Goal: Task Accomplishment & Management: Manage account settings

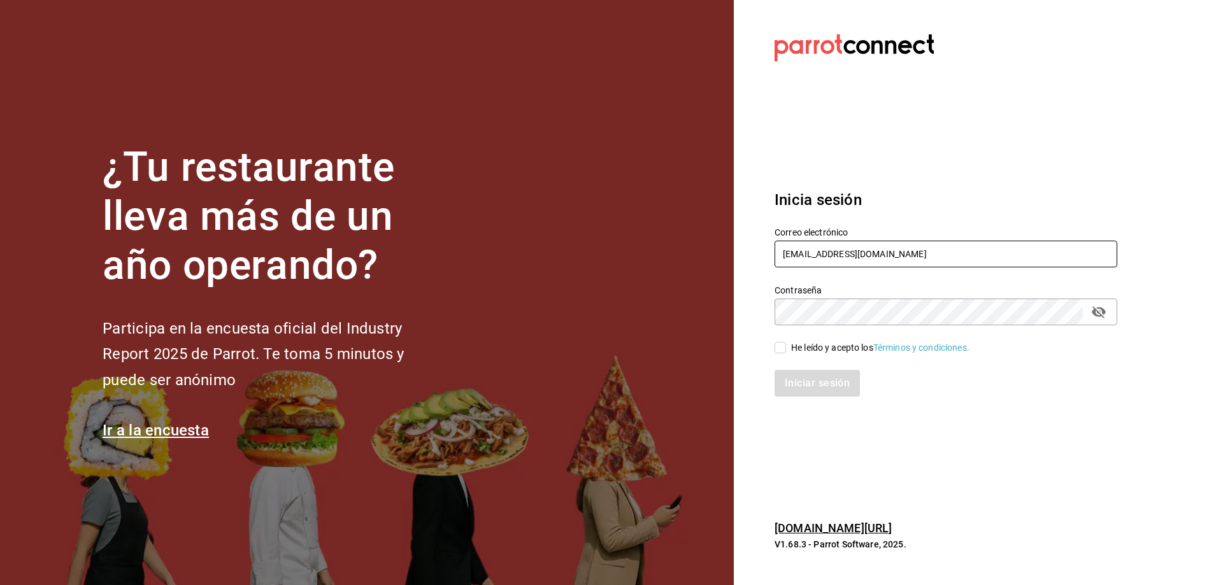
click at [912, 257] on input "[EMAIL_ADDRESS][DOMAIN_NAME]" at bounding box center [946, 254] width 343 height 27
type input "[EMAIL_ADDRESS][DOMAIN_NAME]"
click at [809, 353] on div "He leído y acepto los Términos y condiciones." at bounding box center [880, 347] width 178 height 13
click at [786, 353] on input "He leído y acepto los Términos y condiciones." at bounding box center [780, 347] width 11 height 11
checkbox input "true"
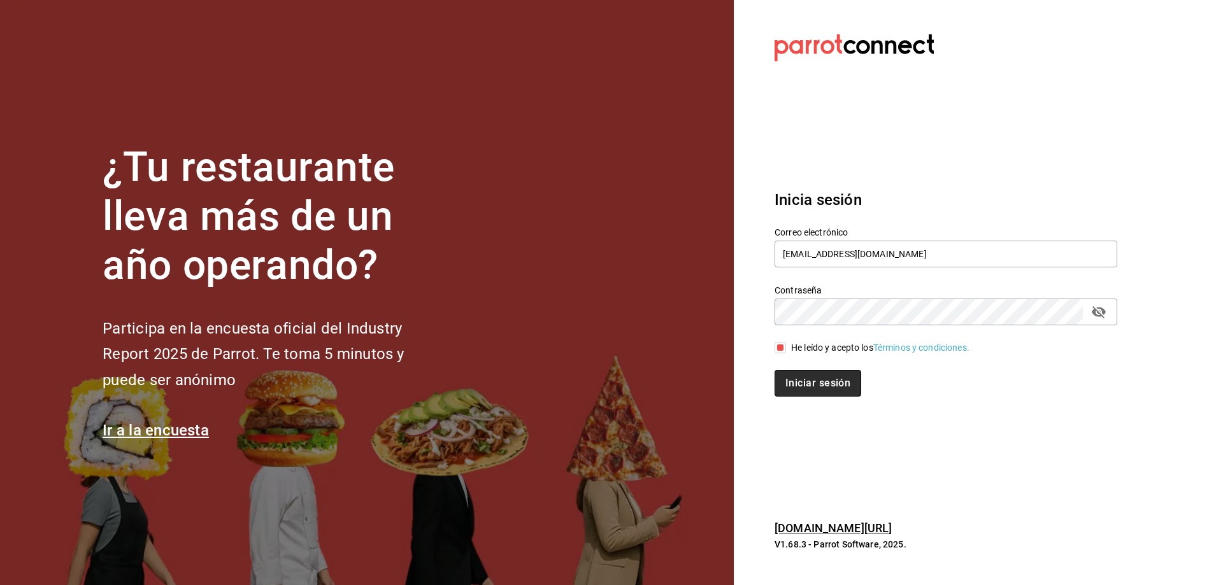
click at [807, 376] on button "Iniciar sesión" at bounding box center [818, 383] width 87 height 27
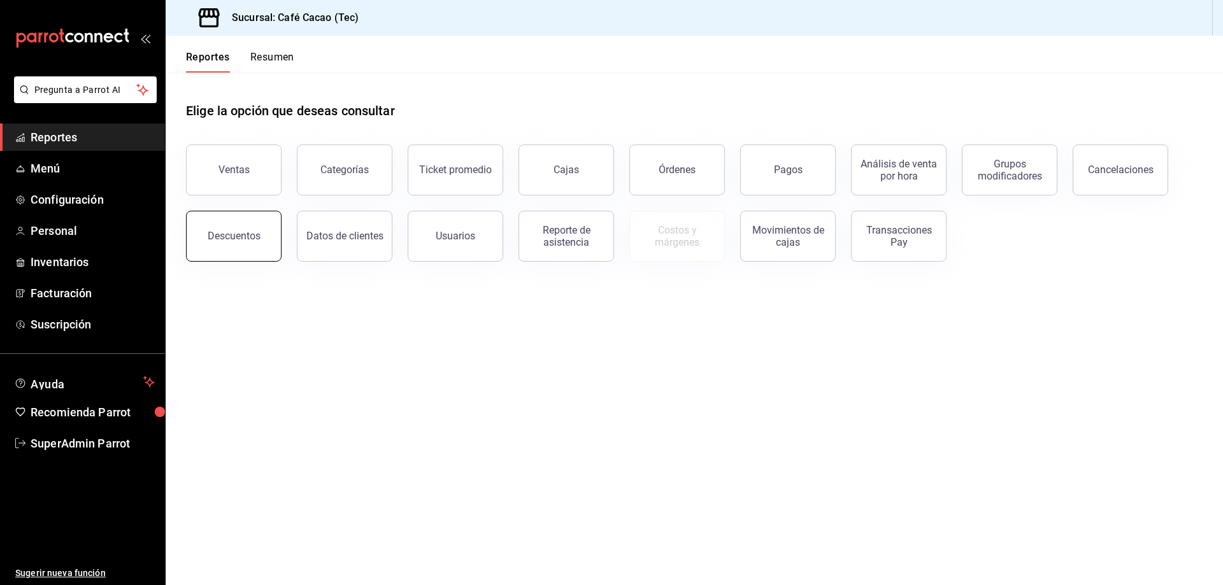
click at [247, 231] on div "Descuentos" at bounding box center [234, 236] width 53 height 12
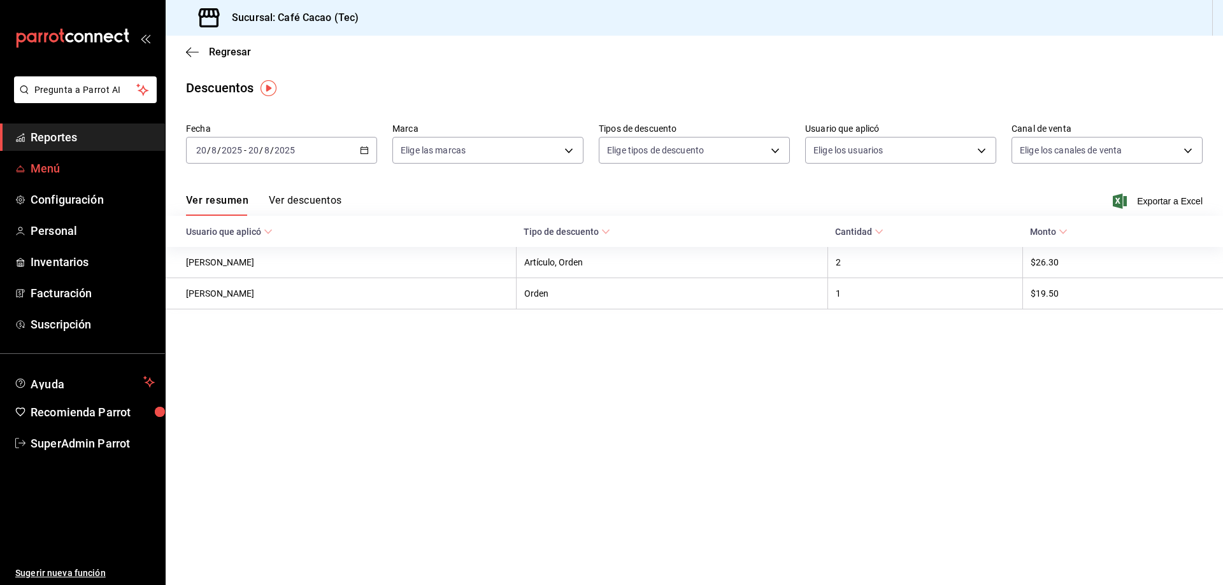
click at [81, 174] on span "Menú" at bounding box center [93, 168] width 124 height 17
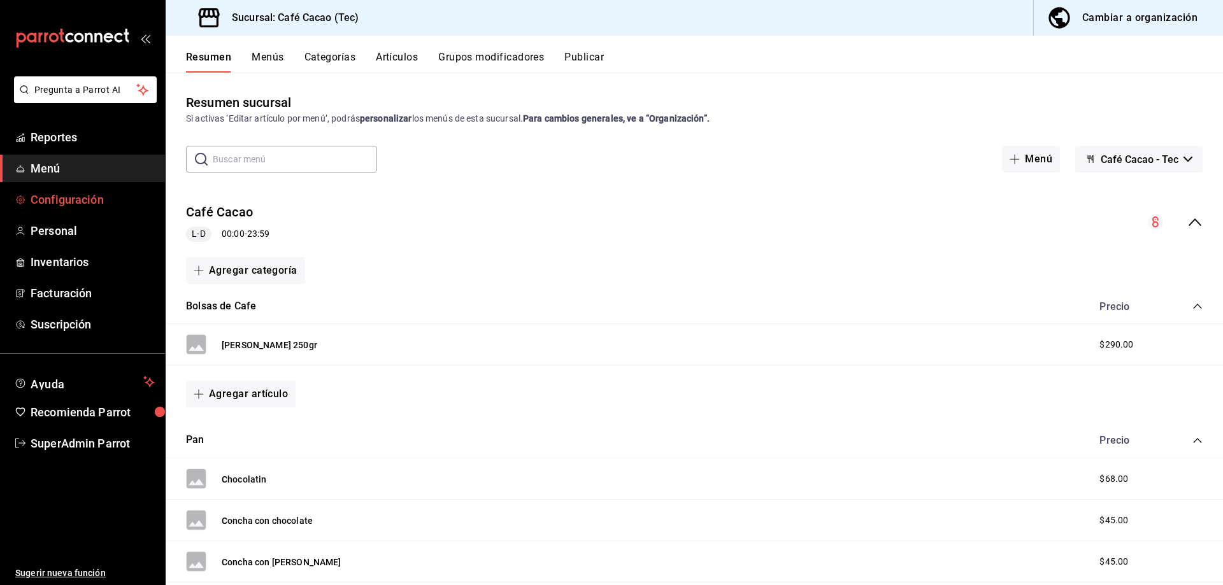
click at [66, 196] on span "Configuración" at bounding box center [93, 199] width 124 height 17
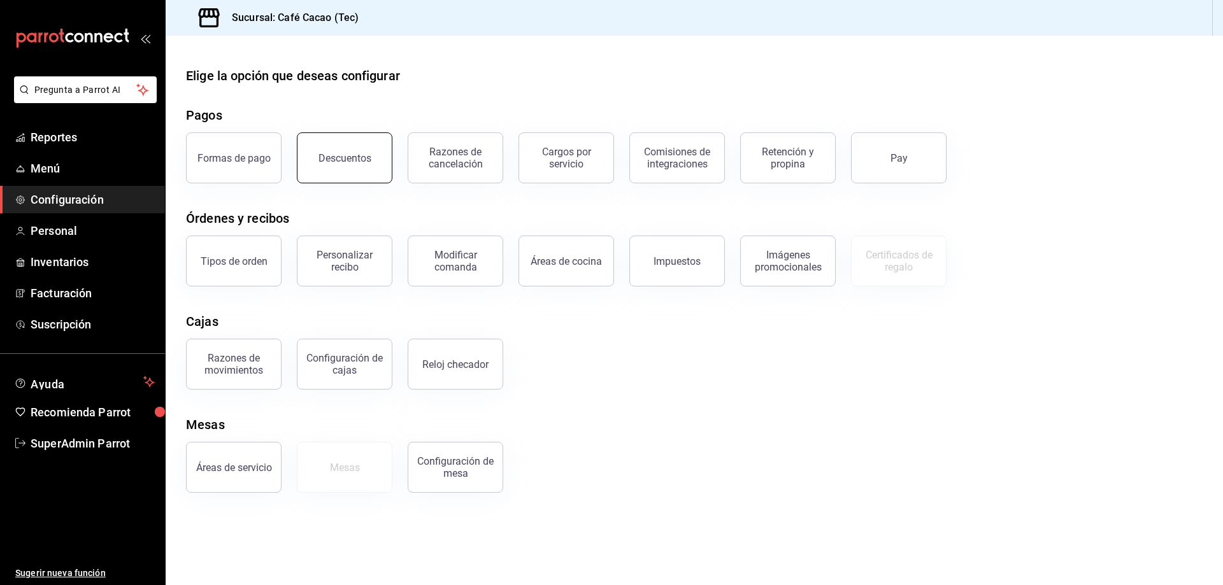
click at [337, 155] on div "Descuentos" at bounding box center [345, 158] width 53 height 12
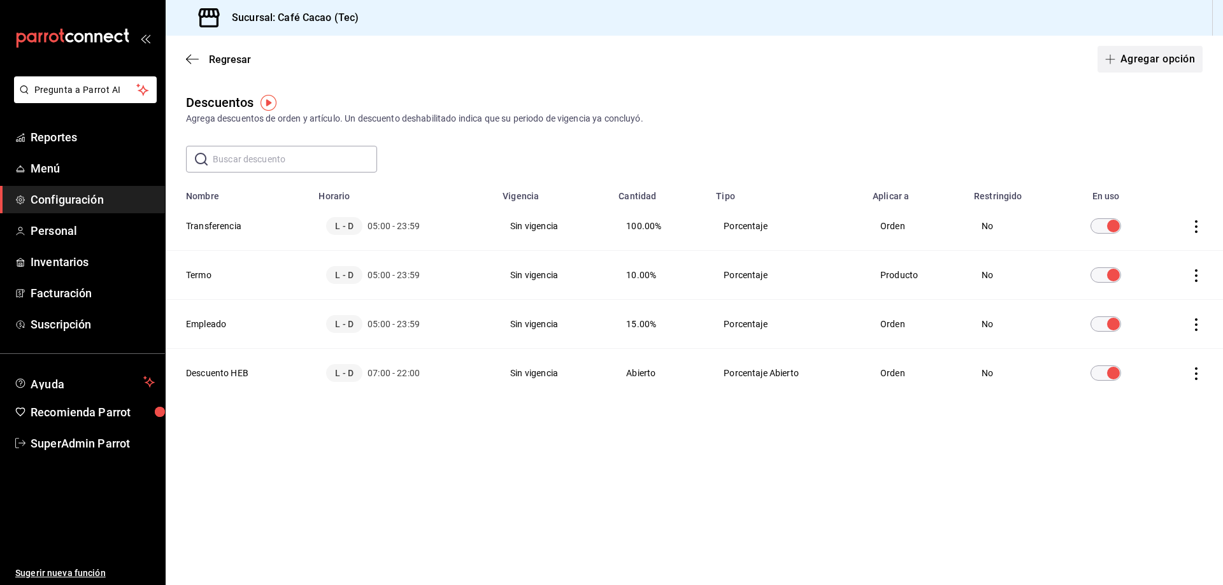
click at [1163, 64] on button "Agregar opción" at bounding box center [1150, 59] width 105 height 27
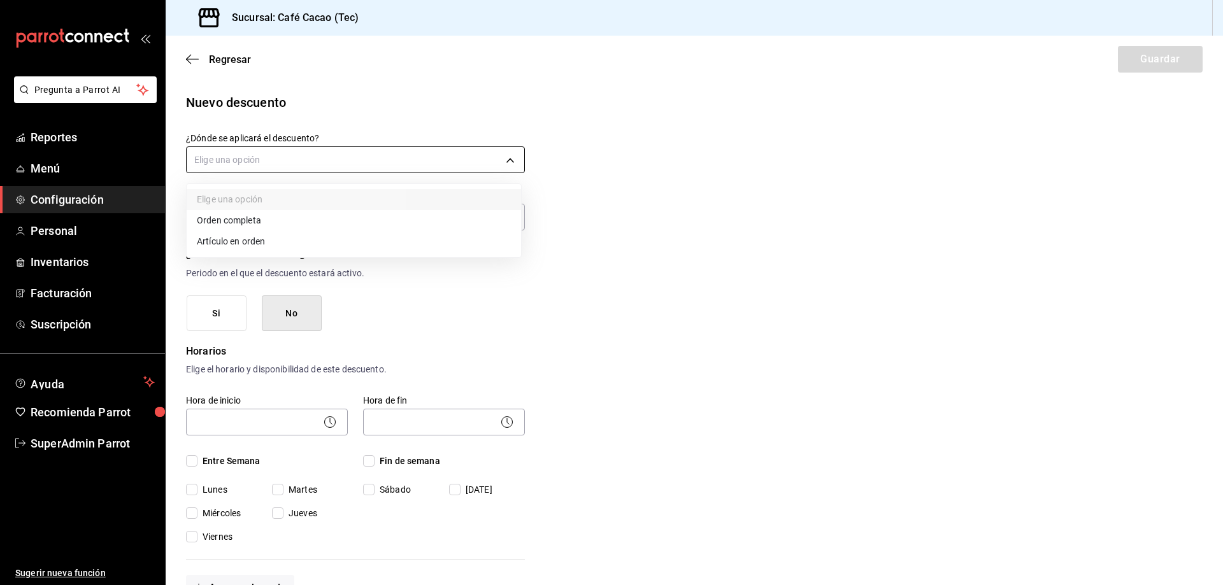
click at [226, 159] on body "Pregunta a Parrot AI Reportes Menú Configuración Personal Inventarios Facturaci…" at bounding box center [611, 292] width 1223 height 585
click at [262, 249] on li "Artículo en orden" at bounding box center [354, 241] width 334 height 21
type input "ORDER_ITEM"
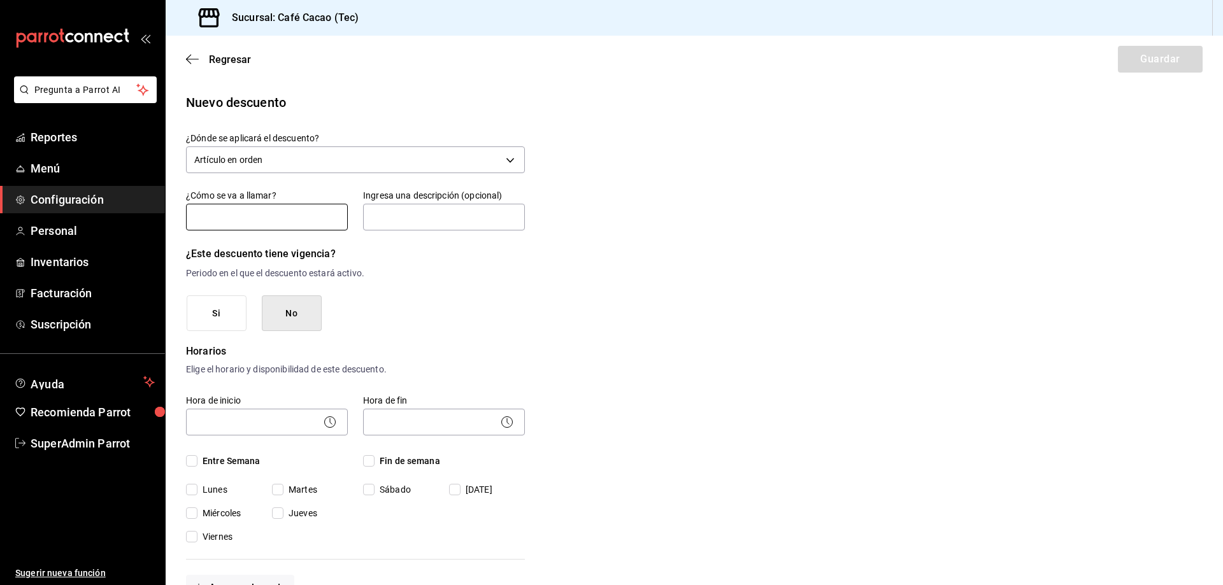
click at [269, 217] on input "text" at bounding box center [267, 217] width 162 height 27
type input "Panadería 2x1"
click at [375, 219] on input "text" at bounding box center [444, 217] width 162 height 27
type input "Descuento del 100%"
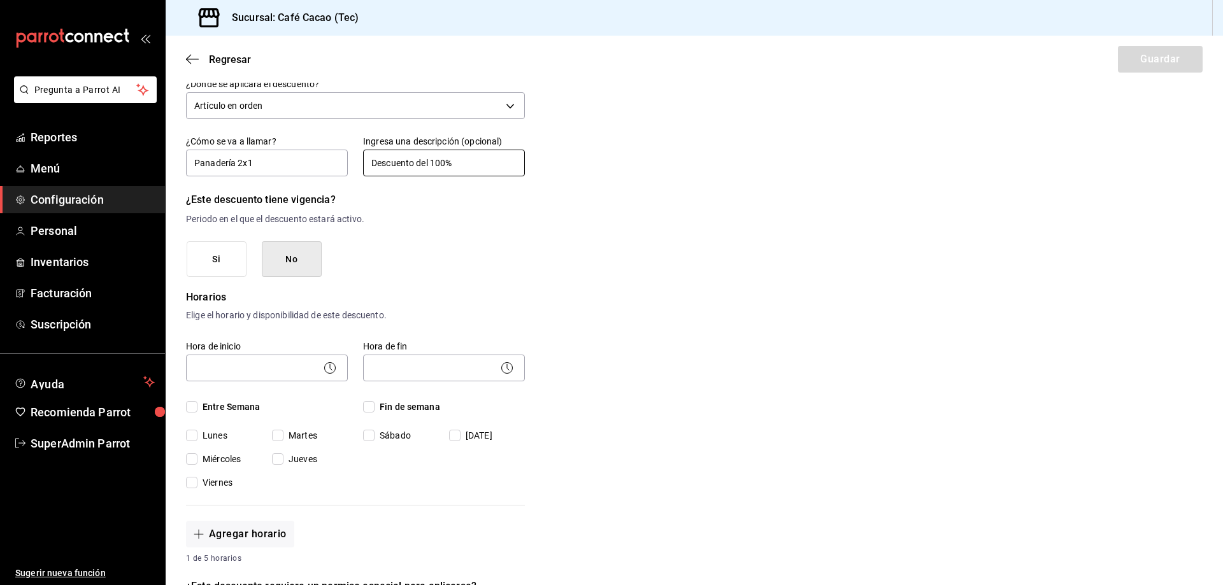
scroll to position [127, 0]
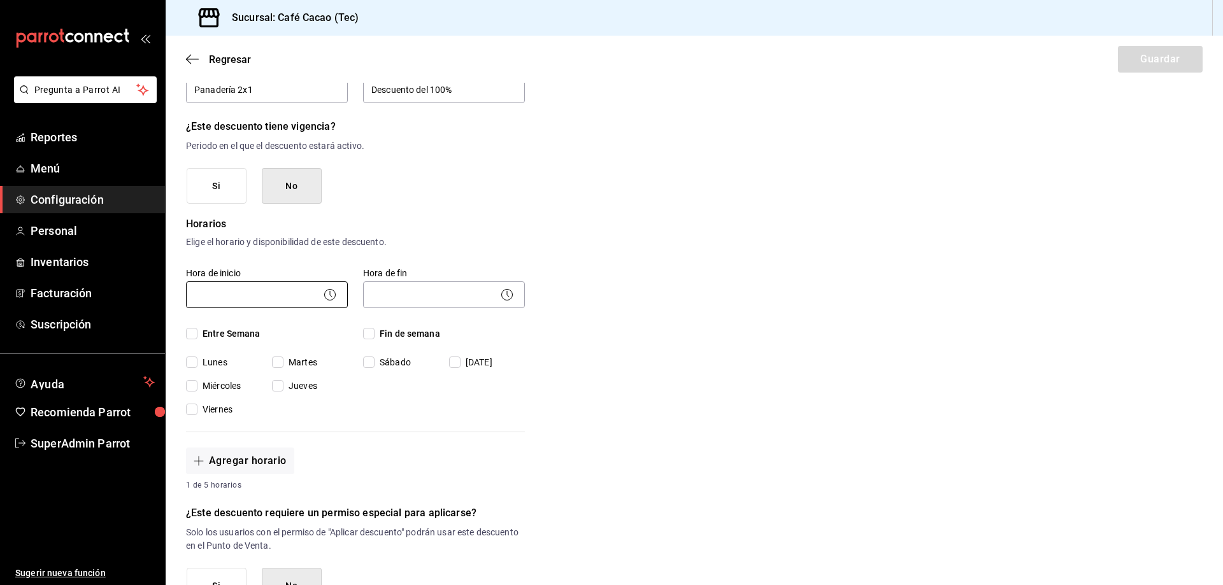
click at [256, 301] on body "Pregunta a Parrot AI Reportes Menú Configuración Personal Inventarios Facturaci…" at bounding box center [611, 292] width 1223 height 585
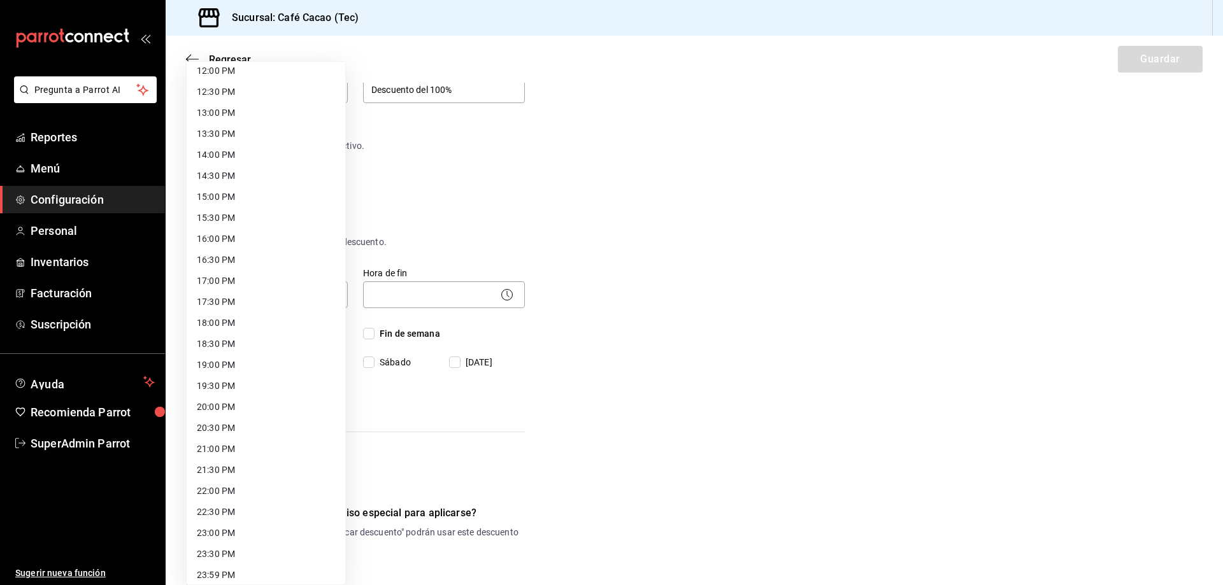
scroll to position [517, 0]
click at [292, 276] on li "17:00 PM" at bounding box center [266, 274] width 159 height 21
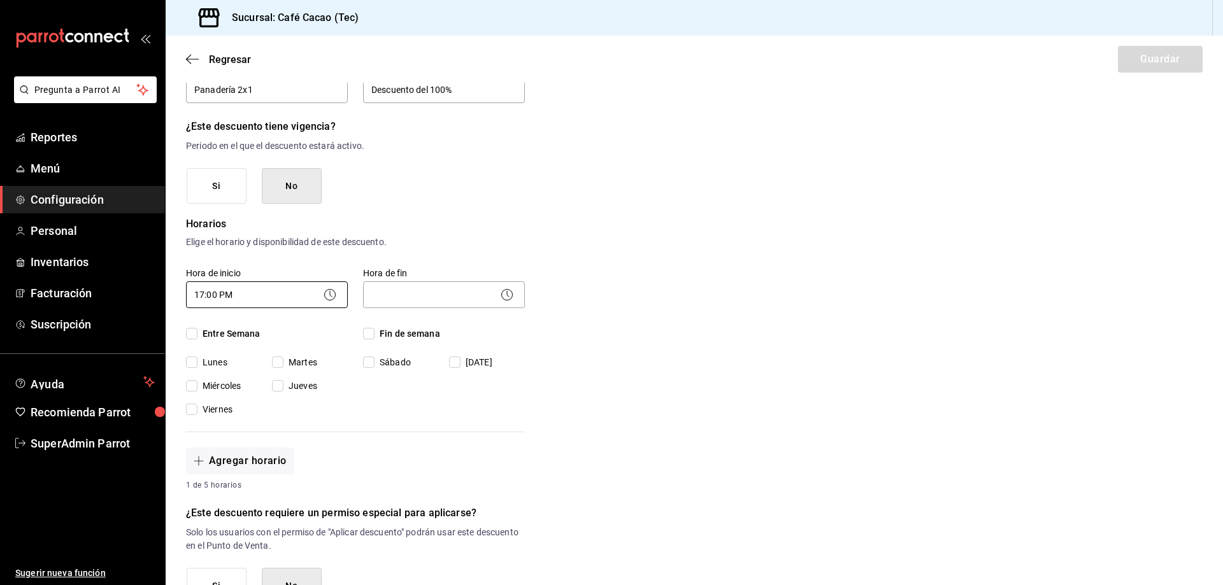
click at [306, 288] on body "Pregunta a Parrot AI Reportes Menú Configuración Personal Inventarios Facturaci…" at bounding box center [611, 292] width 1223 height 585
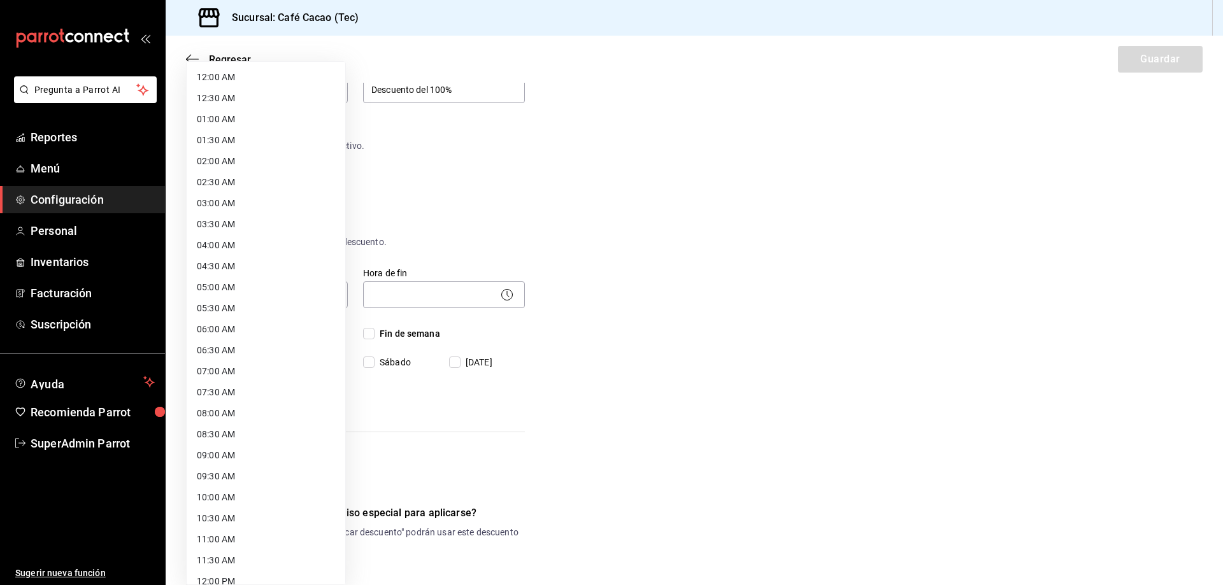
scroll to position [469, 0]
click at [259, 398] on li "19:00 PM" at bounding box center [266, 407] width 159 height 21
type input "19:00"
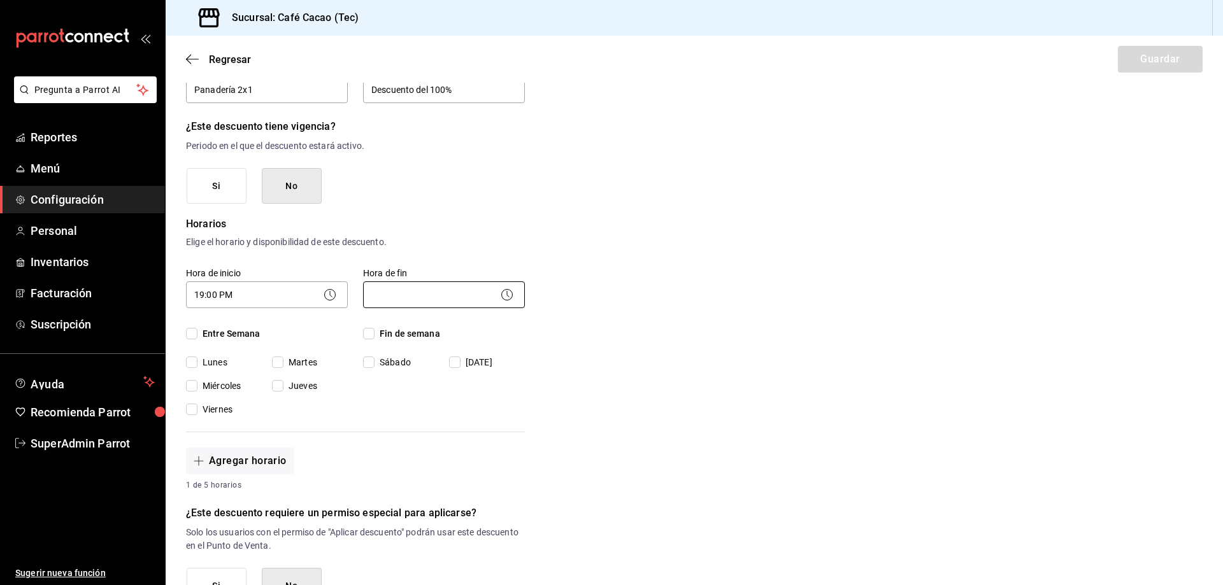
click at [436, 297] on body "Pregunta a Parrot AI Reportes Menú Configuración Personal Inventarios Facturaci…" at bounding box center [611, 292] width 1223 height 585
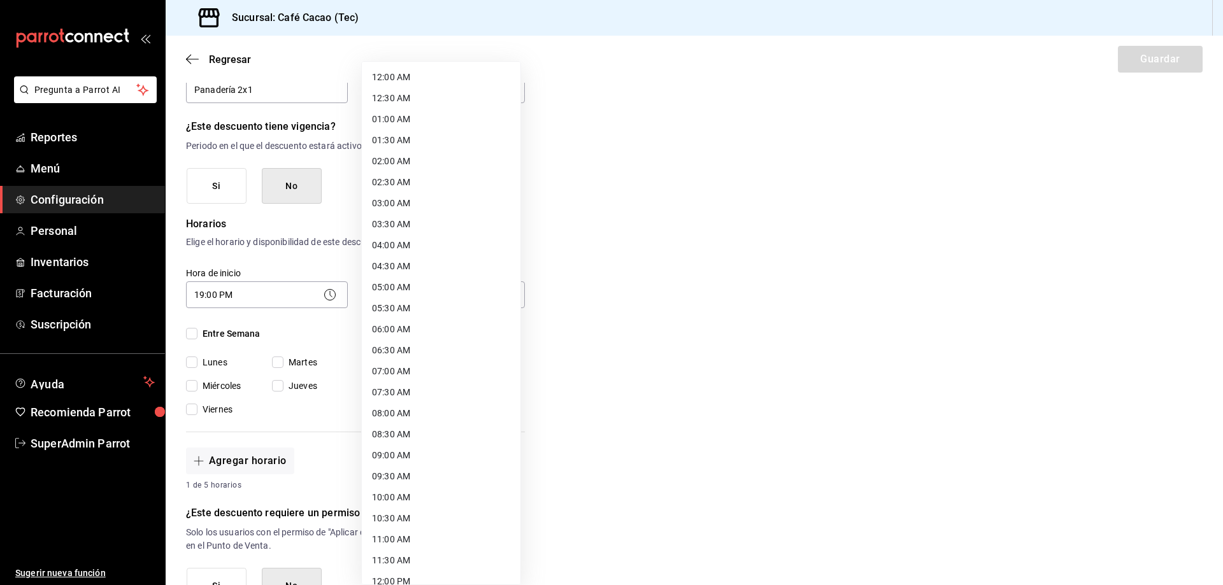
scroll to position [127, 0]
click at [438, 375] on li "10:00 AM" at bounding box center [441, 370] width 159 height 21
click at [459, 300] on body "Pregunta a Parrot AI Reportes Menú Configuración Personal Inventarios Facturaci…" at bounding box center [611, 292] width 1223 height 585
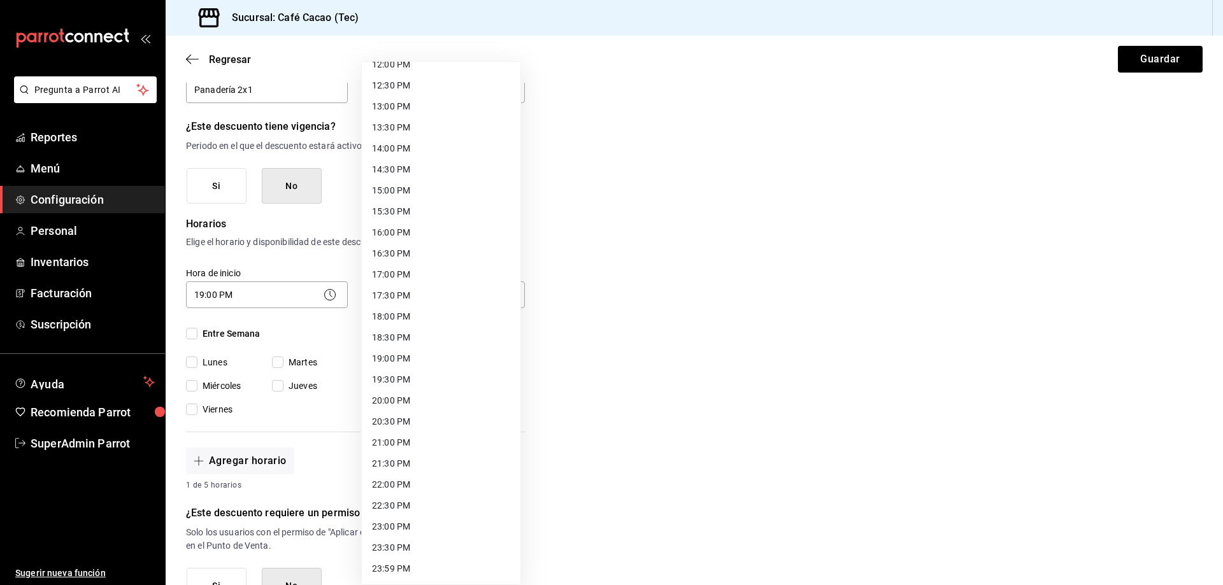
click at [455, 483] on li "22:00 PM" at bounding box center [441, 485] width 159 height 21
type input "22:00"
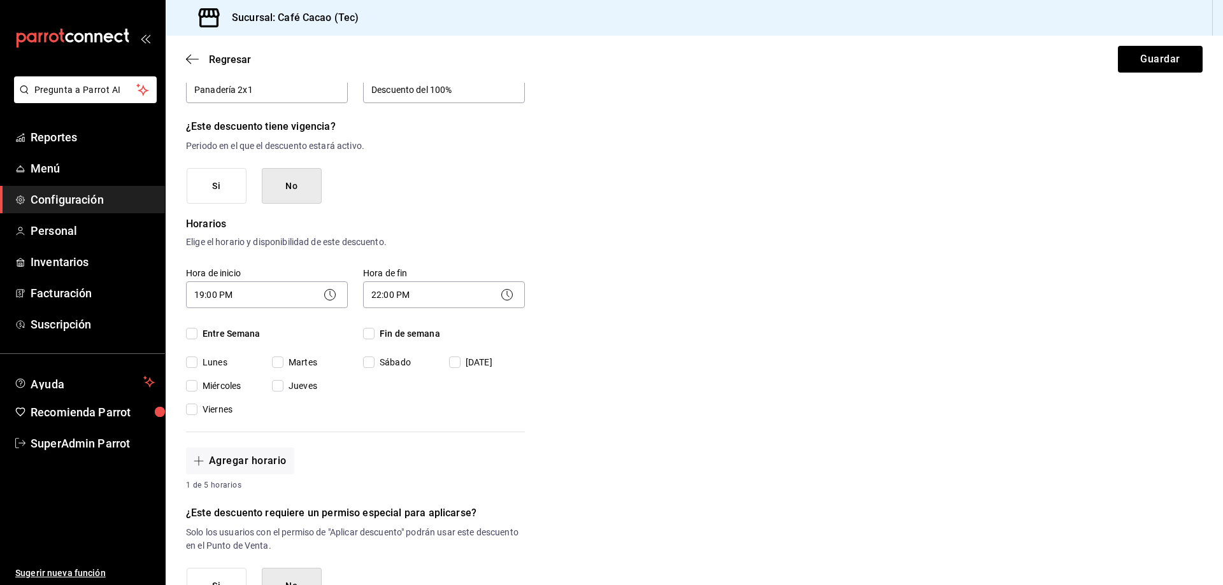
drag, startPoint x: 252, startPoint y: 338, endPoint x: 348, endPoint y: 341, distance: 96.2
click at [252, 338] on span "Entre Semana" at bounding box center [228, 333] width 63 height 13
click at [197, 338] on input "Entre Semana" at bounding box center [191, 333] width 11 height 11
checkbox input "true"
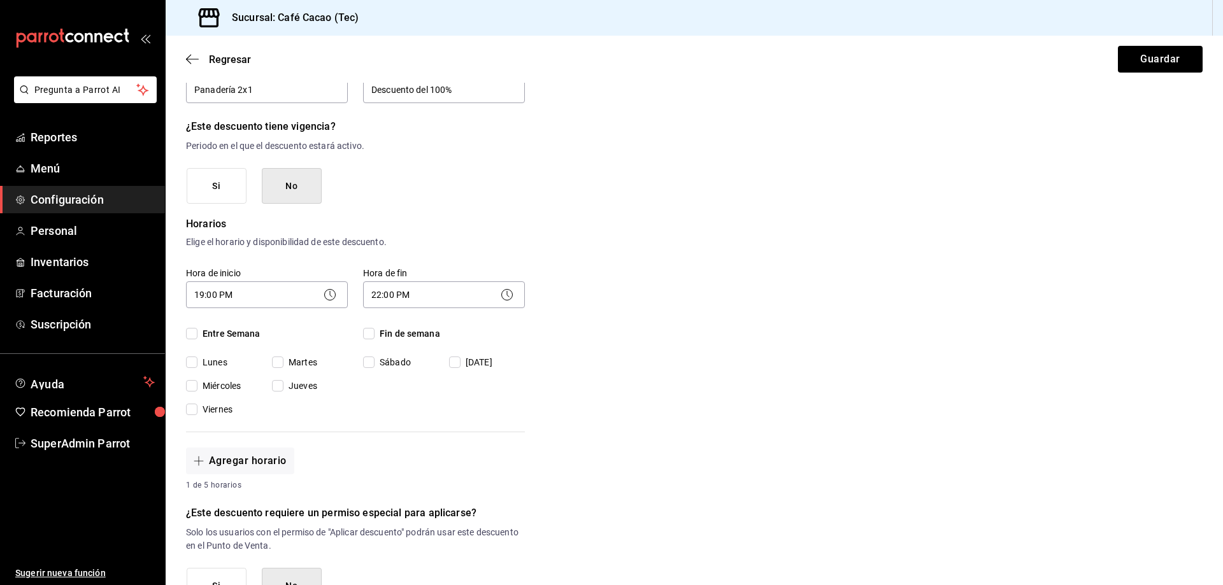
checkbox input "true"
click at [401, 341] on div "Fin de semana Sábado Domingo" at bounding box center [444, 348] width 162 height 42
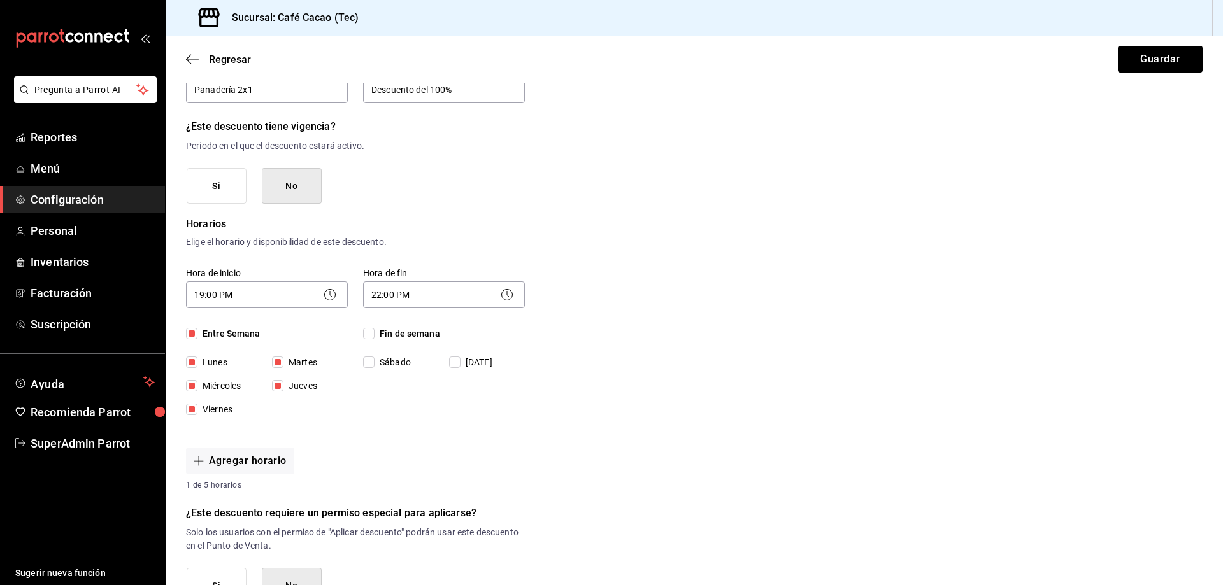
click at [405, 332] on span "Fin de semana" at bounding box center [408, 333] width 66 height 13
click at [375, 332] on input "Fin de semana" at bounding box center [368, 333] width 11 height 11
checkbox input "true"
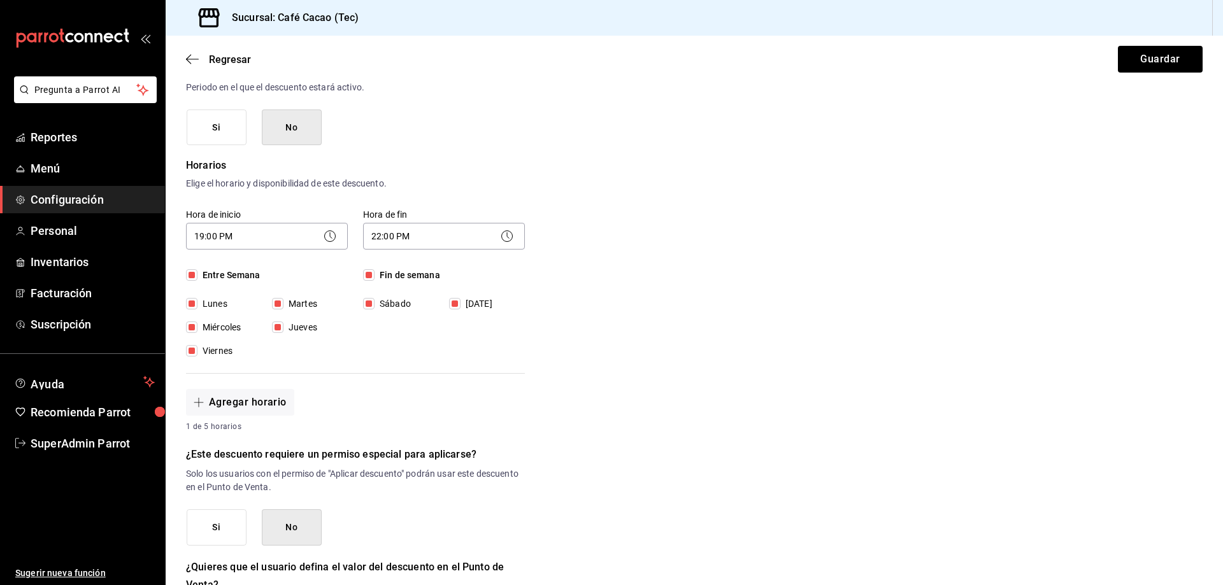
scroll to position [449, 0]
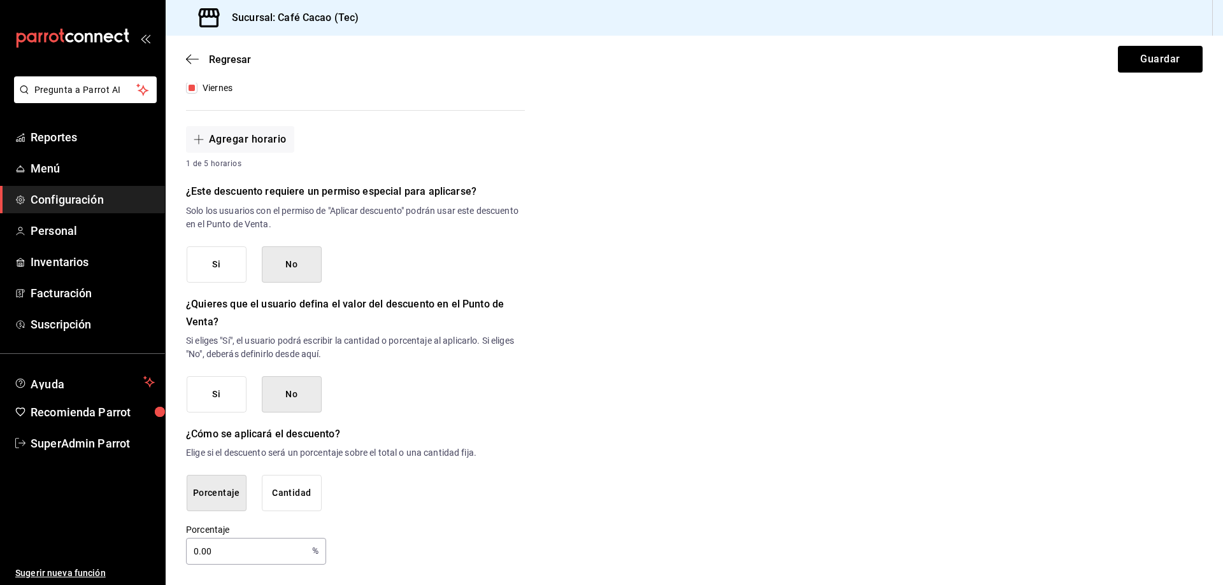
drag, startPoint x: 249, startPoint y: 545, endPoint x: 189, endPoint y: 550, distance: 60.1
click at [189, 550] on input "0.00" at bounding box center [246, 551] width 121 height 25
type input "100"
click at [1118, 51] on button "Guardar" at bounding box center [1160, 59] width 85 height 27
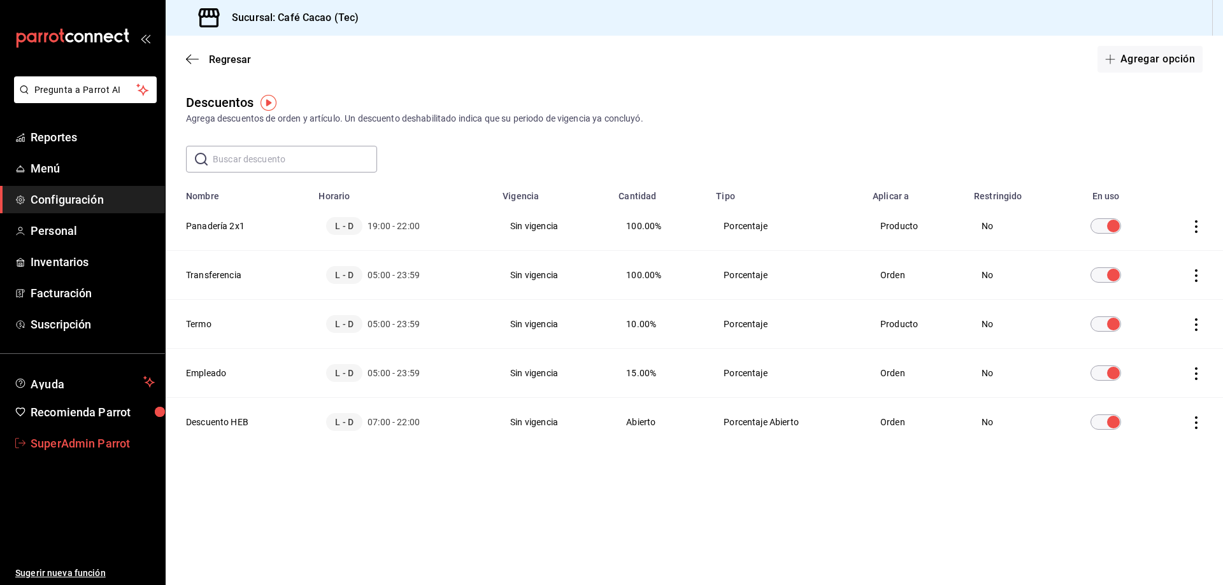
click at [86, 443] on span "SuperAdmin Parrot" at bounding box center [93, 443] width 124 height 17
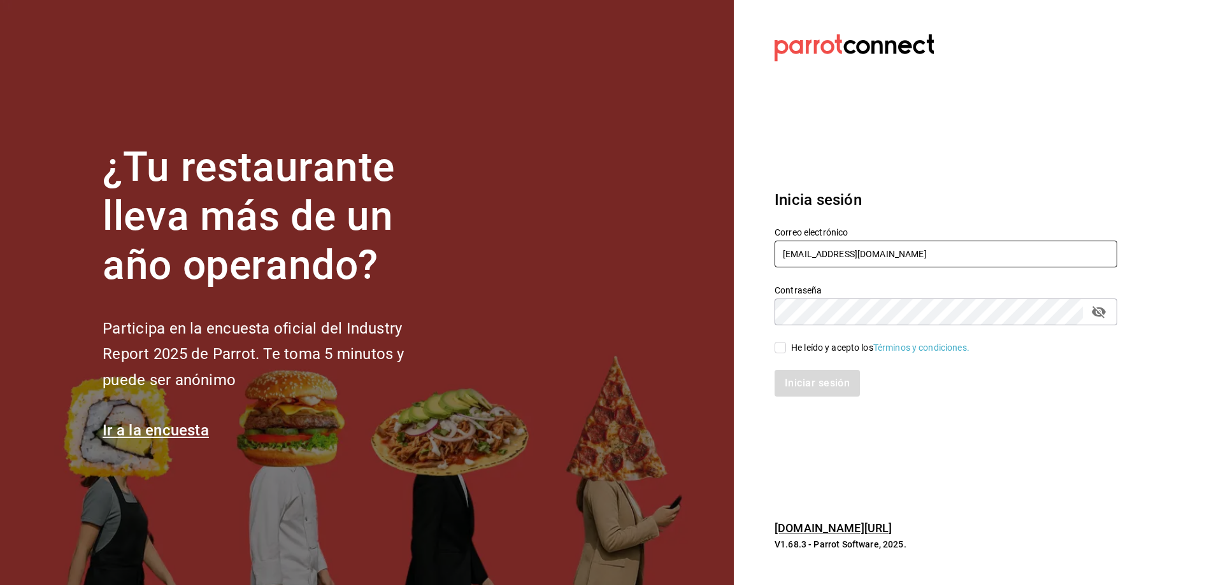
click at [962, 246] on input "[EMAIL_ADDRESS][DOMAIN_NAME]" at bounding box center [946, 254] width 343 height 27
type input "[EMAIL_ADDRESS][DOMAIN_NAME]"
click at [808, 347] on div "He leído y acepto los Términos y condiciones." at bounding box center [880, 347] width 178 height 13
click at [786, 347] on input "He leído y acepto los Términos y condiciones." at bounding box center [780, 347] width 11 height 11
checkbox input "true"
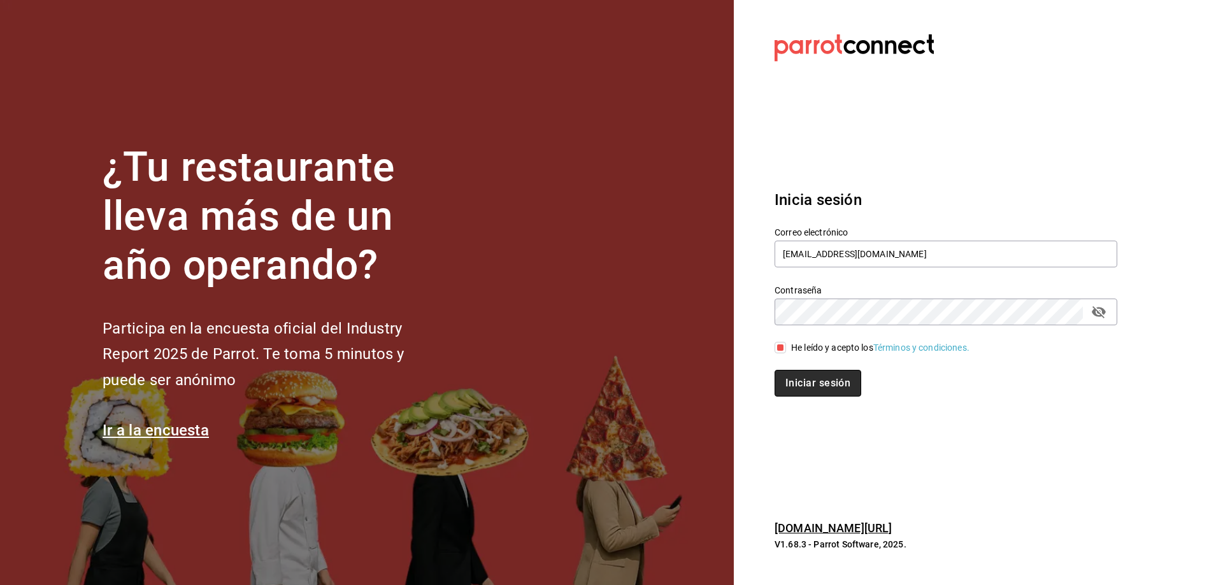
click at [812, 382] on button "Iniciar sesión" at bounding box center [818, 383] width 87 height 27
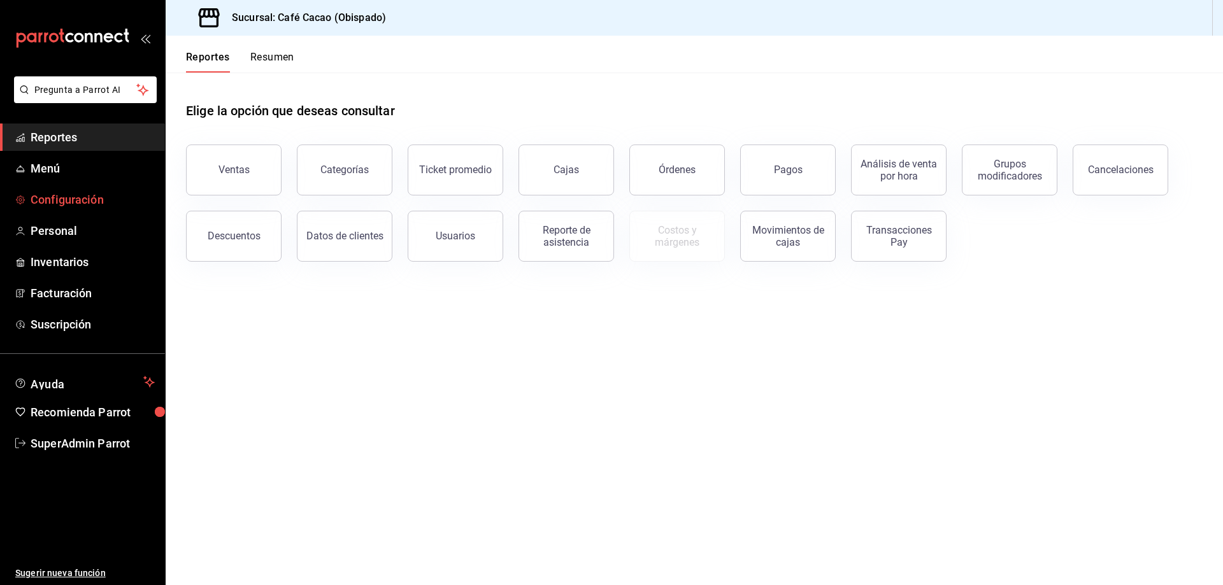
click at [90, 210] on link "Configuración" at bounding box center [82, 199] width 165 height 27
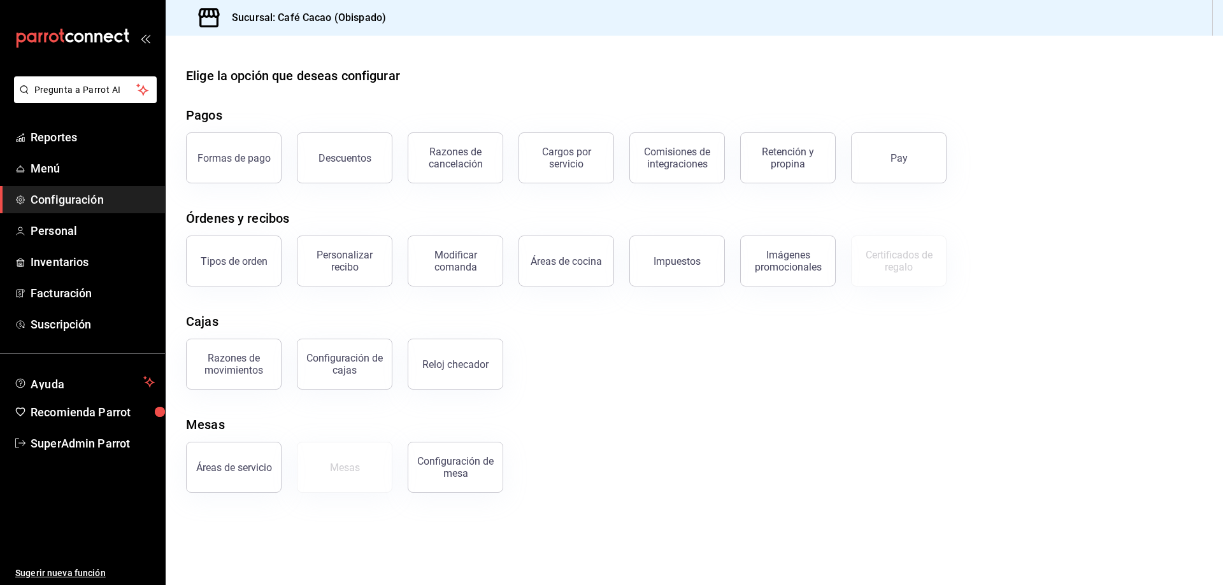
drag, startPoint x: 355, startPoint y: 159, endPoint x: 353, endPoint y: 165, distance: 6.7
click at [357, 157] on div "Descuentos" at bounding box center [345, 158] width 53 height 12
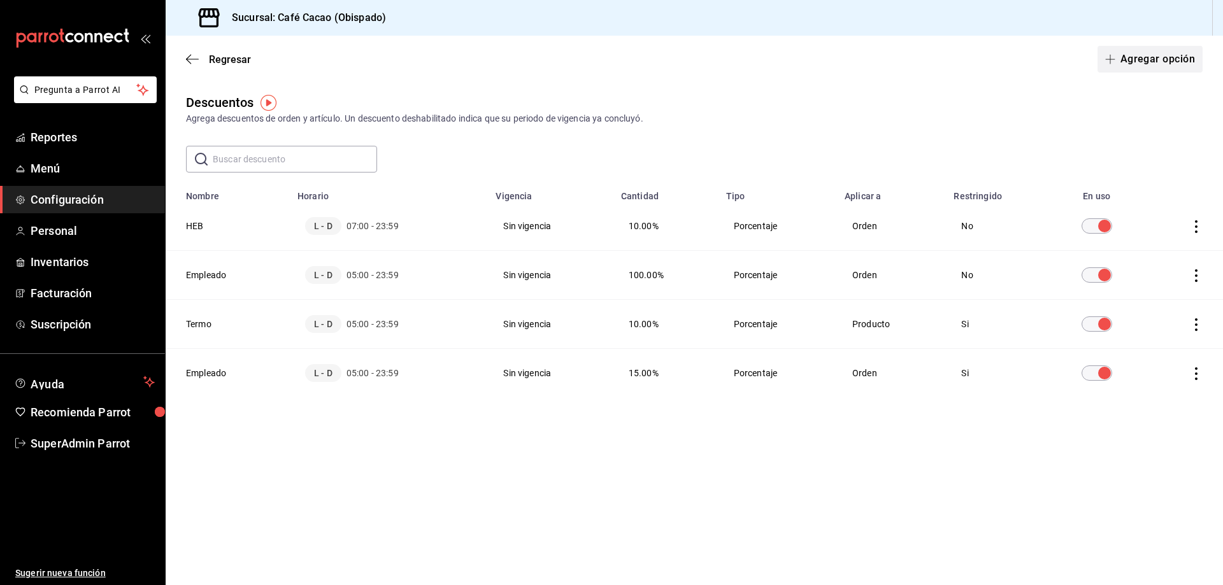
click at [1166, 58] on button "Agregar opción" at bounding box center [1150, 59] width 105 height 27
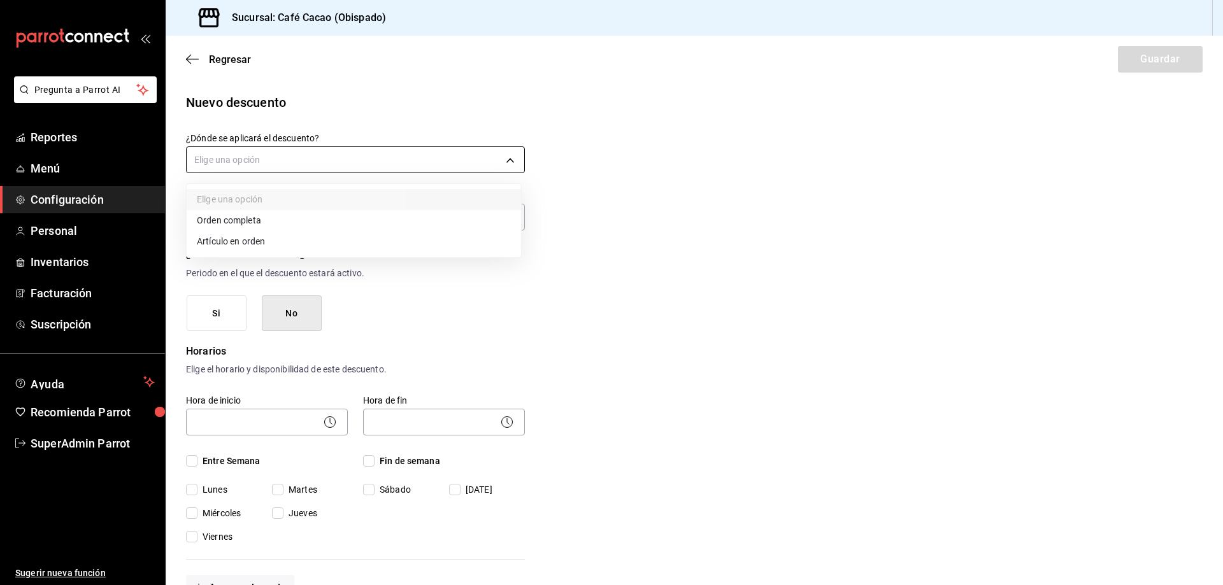
click at [262, 166] on body "Pregunta a Parrot AI Reportes Menú Configuración Personal Inventarios Facturaci…" at bounding box center [611, 292] width 1223 height 585
click at [267, 238] on li "Artículo en orden" at bounding box center [354, 241] width 334 height 21
type input "ORDER_ITEM"
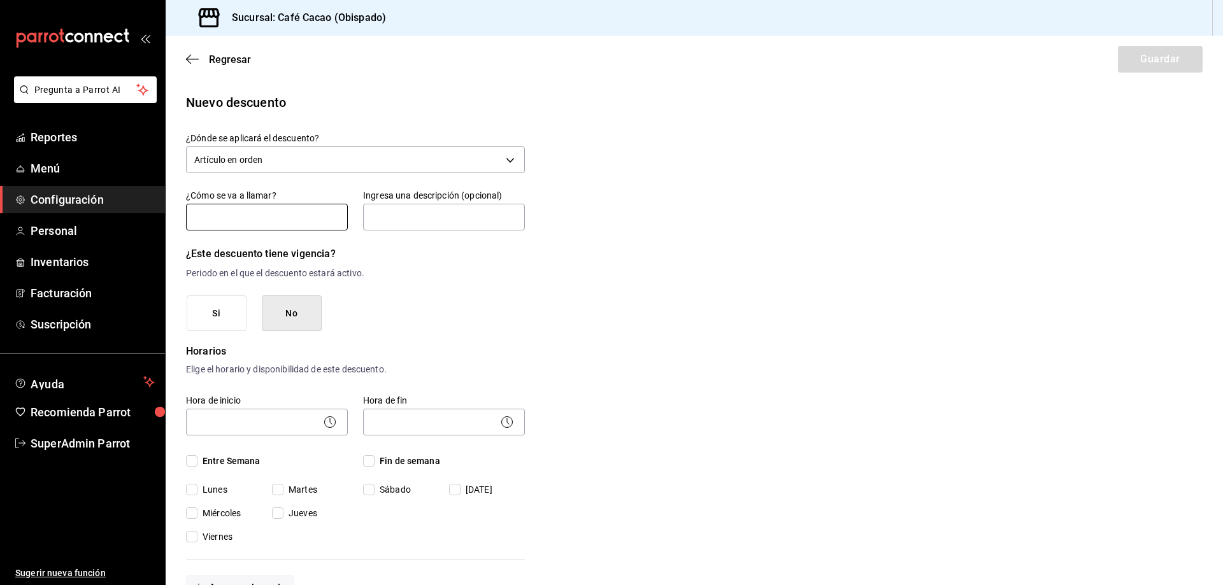
click at [268, 211] on input "text" at bounding box center [267, 217] width 162 height 27
type input "Panadería 2x1"
click at [419, 221] on input "text" at bounding box center [444, 217] width 162 height 27
type input "Descuento del 100%"
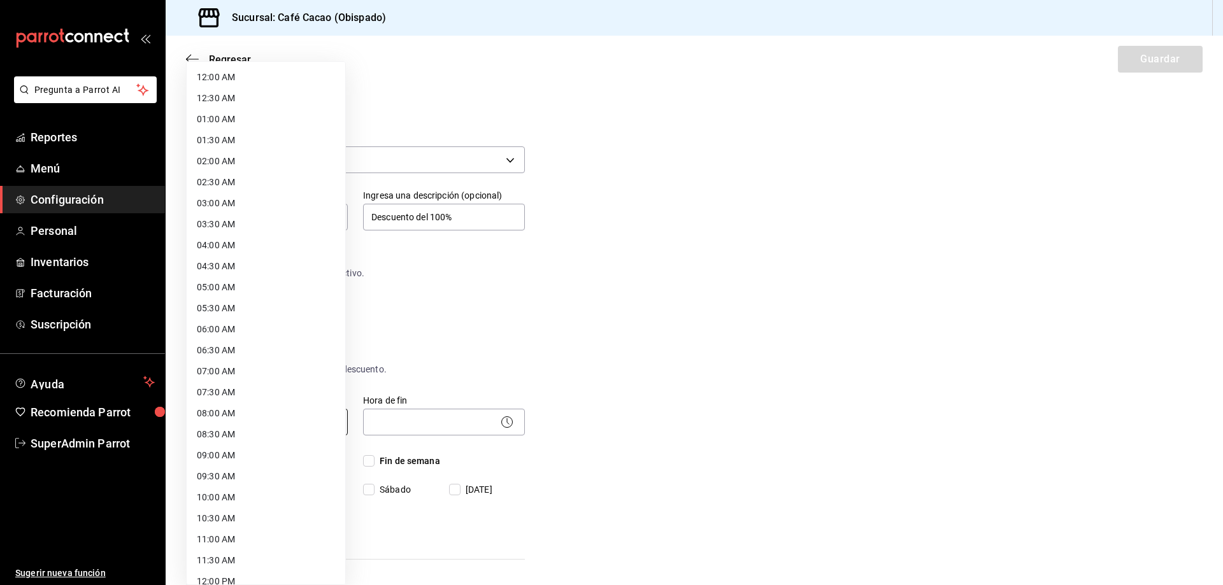
click at [253, 423] on body "Pregunta a Parrot AI Reportes Menú Configuración Personal Inventarios Facturaci…" at bounding box center [611, 292] width 1223 height 585
drag, startPoint x: 257, startPoint y: 450, endPoint x: 259, endPoint y: 433, distance: 16.7
click at [259, 433] on ul "12:00 AM 12:30 AM 01:00 AM 01:30 AM 02:00 AM 02:30 AM 03:00 AM 03:30 AM 04:00 A…" at bounding box center [266, 136] width 159 height 1040
click at [259, 433] on li "19:00 PM" at bounding box center [266, 430] width 159 height 21
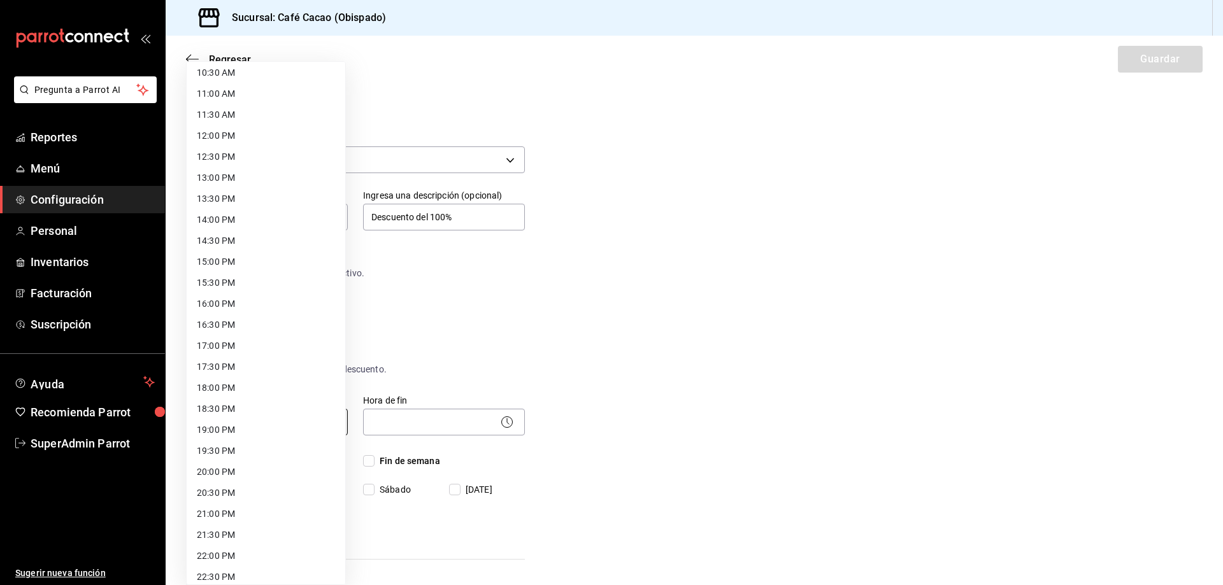
type input "19:00"
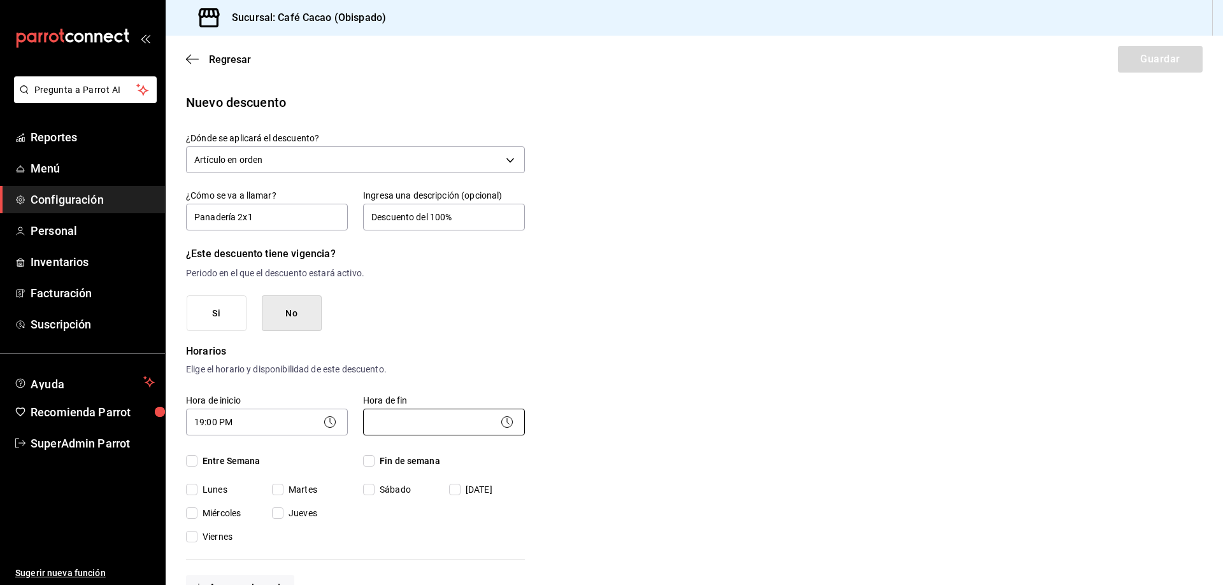
click at [464, 420] on body "Pregunta a Parrot AI Reportes Menú Configuración Personal Inventarios Facturaci…" at bounding box center [611, 292] width 1223 height 585
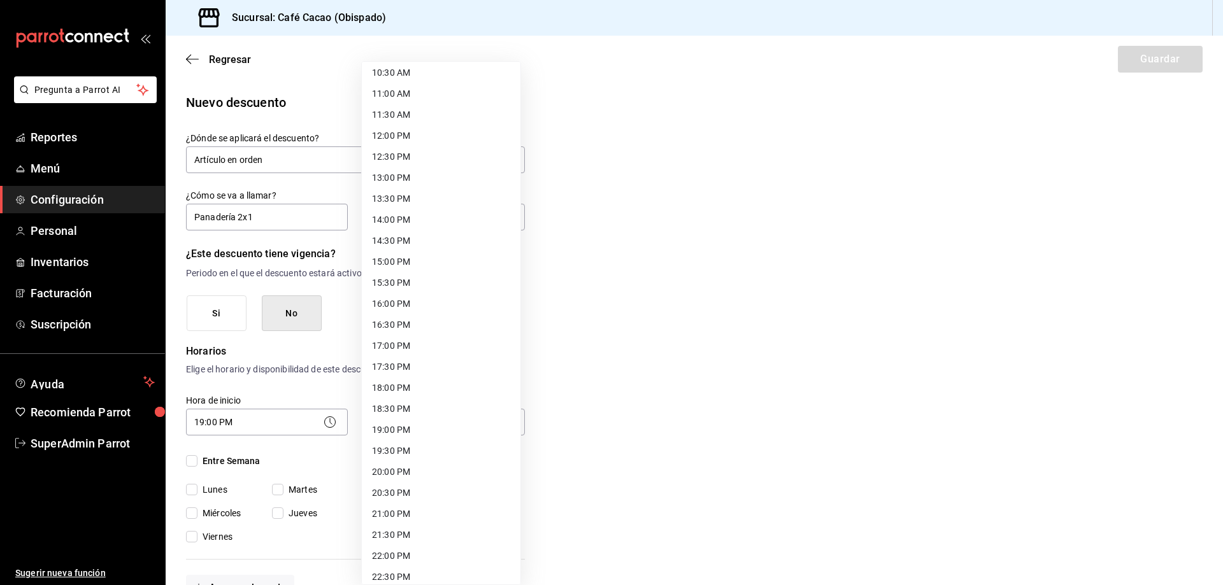
click at [406, 550] on li "22:00 PM" at bounding box center [441, 556] width 159 height 21
type input "22:00"
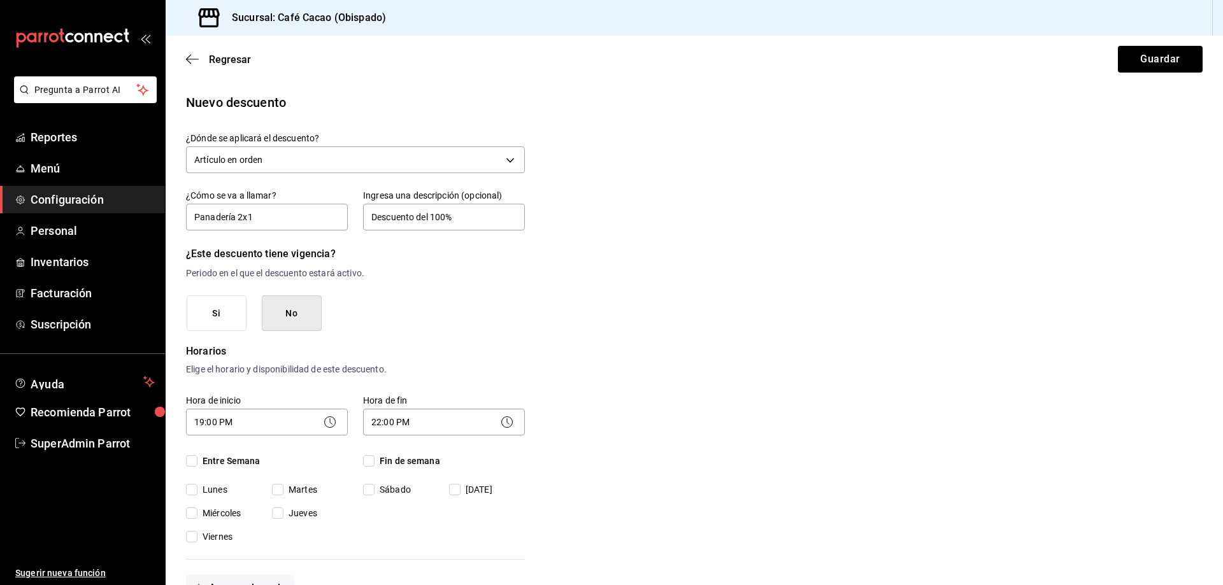
click at [208, 470] on div "Entre Semana Lunes Martes Miércoles Jueves Viernes" at bounding box center [267, 499] width 162 height 89
click at [412, 466] on span "Fin de semana" at bounding box center [408, 461] width 66 height 13
click at [375, 466] on input "Fin de semana" at bounding box center [368, 460] width 11 height 11
checkbox input "true"
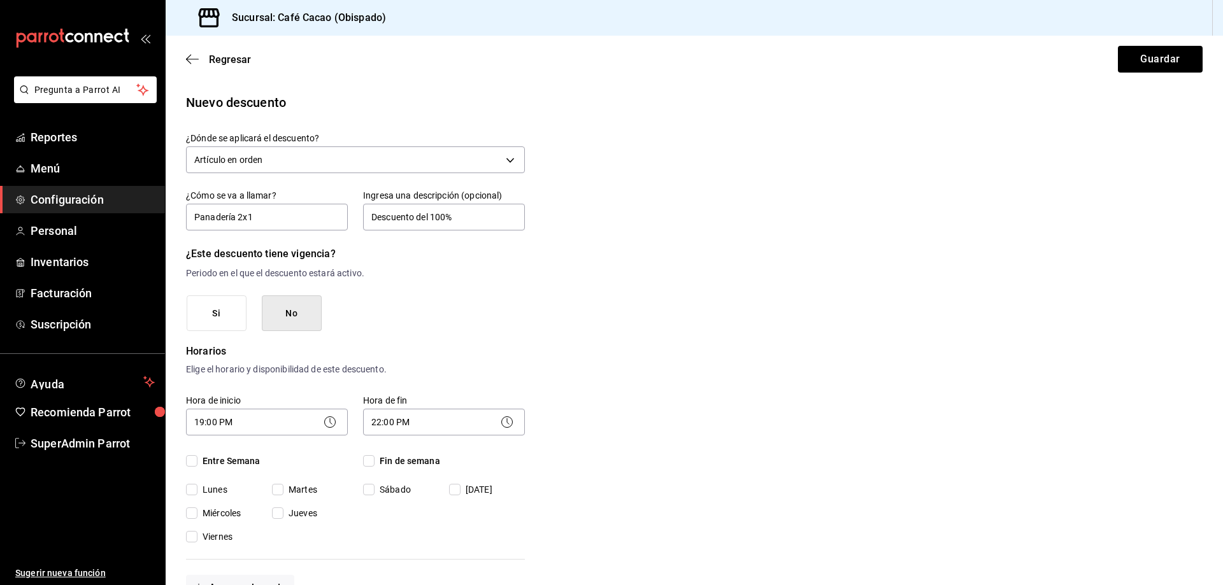
checkbox input "true"
click at [266, 464] on label "Entre Semana" at bounding box center [267, 461] width 162 height 13
click at [197, 464] on input "Entre Semana" at bounding box center [191, 460] width 11 height 11
checkbox input "true"
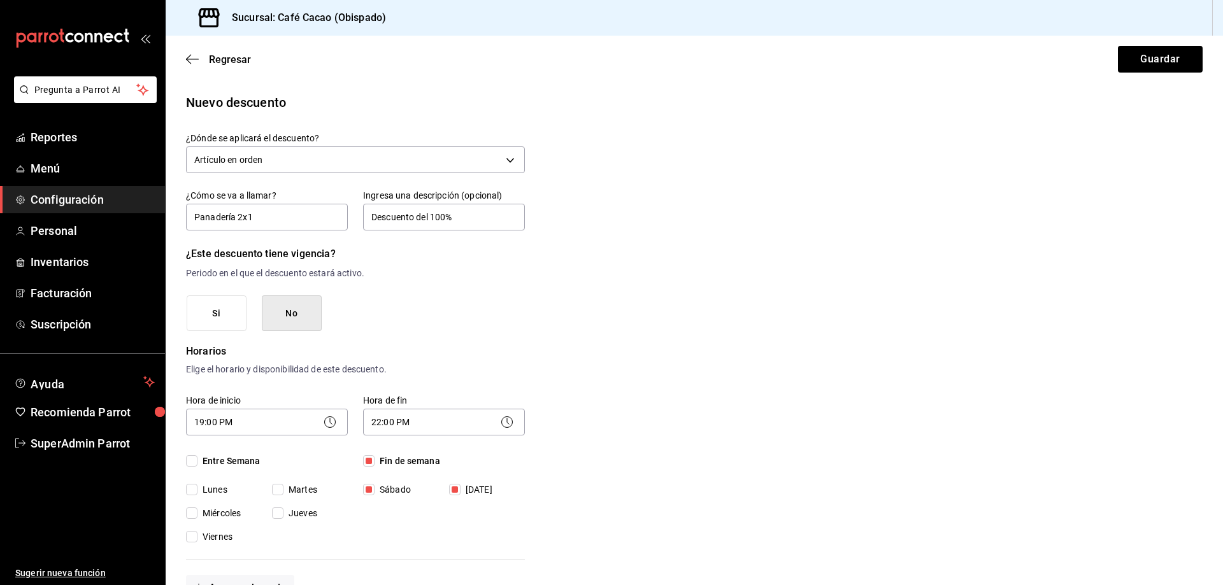
checkbox input "true"
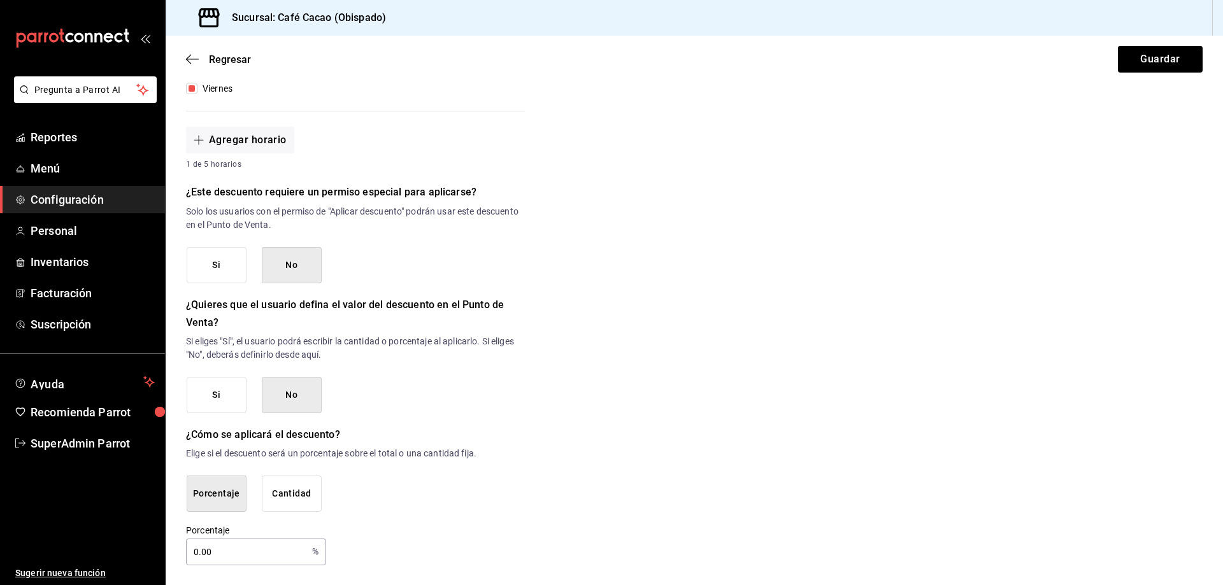
scroll to position [449, 0]
click at [256, 554] on input "0.00" at bounding box center [246, 551] width 121 height 25
type input "0"
type input "100"
click at [1133, 66] on button "Guardar" at bounding box center [1160, 59] width 85 height 27
